Goal: Information Seeking & Learning: Learn about a topic

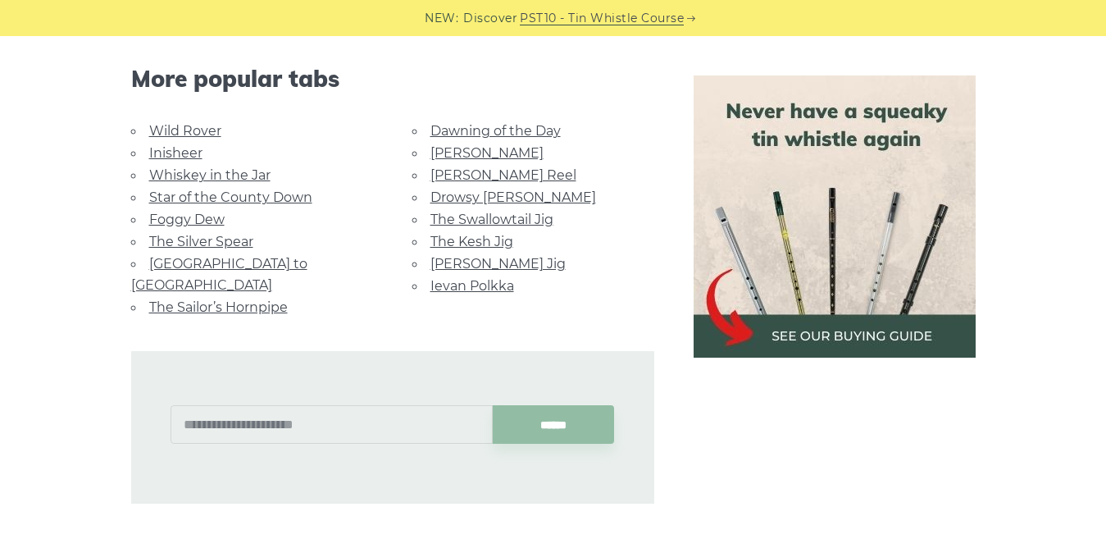
scroll to position [1214, 0]
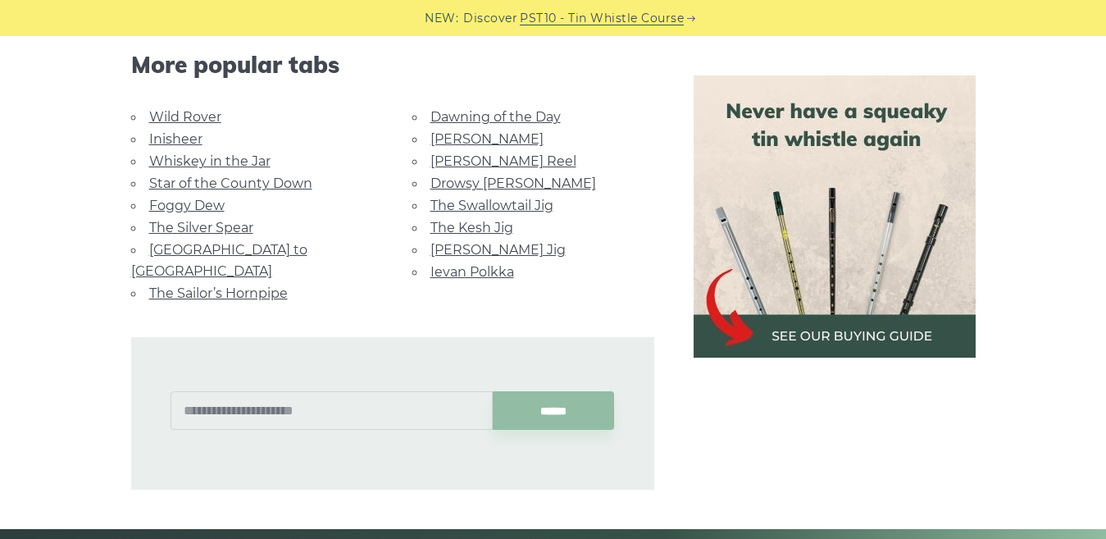
click at [472, 109] on link "Dawning of the Day" at bounding box center [496, 117] width 130 height 16
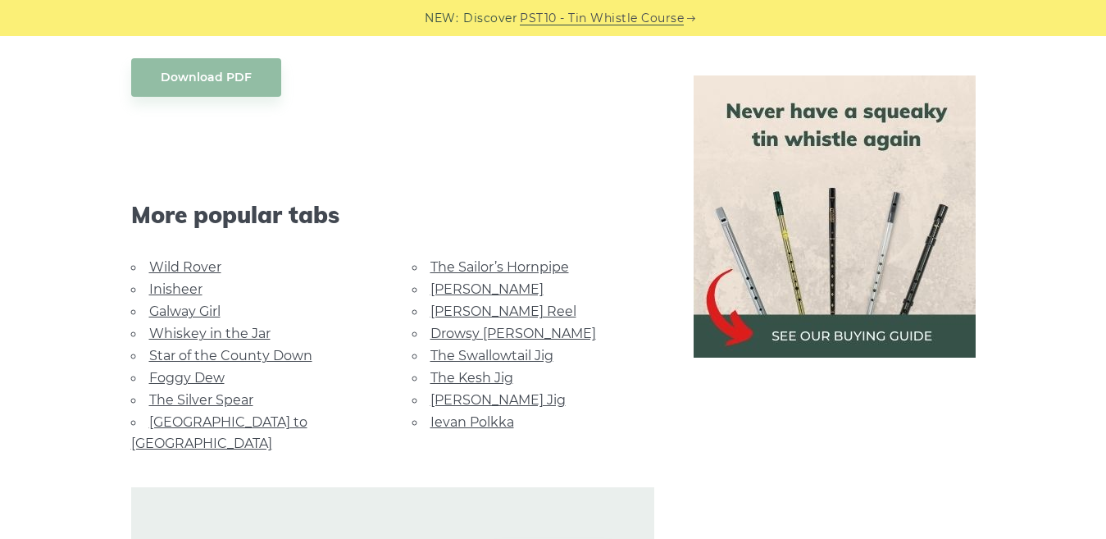
scroll to position [984, 0]
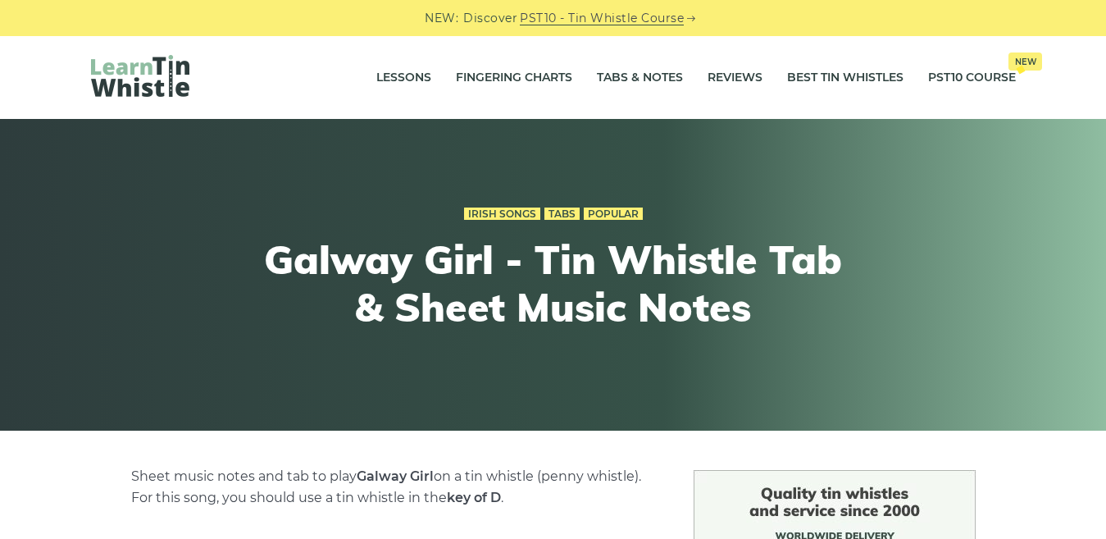
scroll to position [1214, 0]
